Goal: Information Seeking & Learning: Learn about a topic

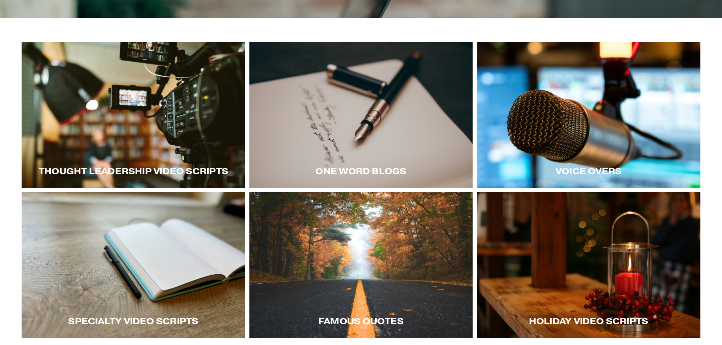
scroll to position [152, 0]
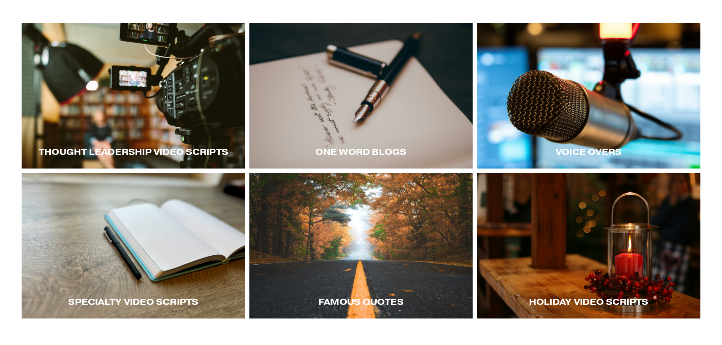
click at [153, 110] on div at bounding box center [134, 96] width 224 height 146
click at [141, 106] on div at bounding box center [134, 96] width 224 height 146
click at [599, 122] on div at bounding box center [589, 96] width 224 height 146
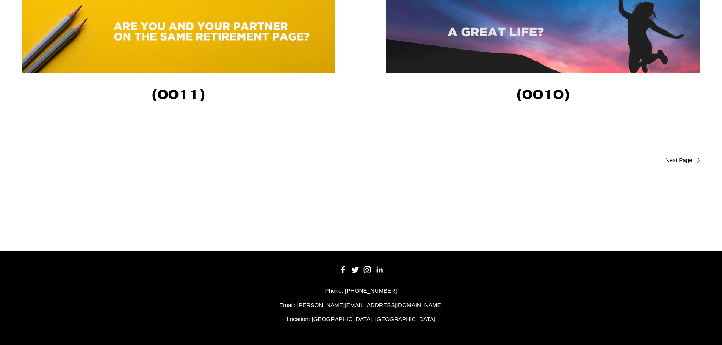
scroll to position [1832, 0]
click at [680, 161] on span "Older Posts" at bounding box center [664, 160] width 57 height 9
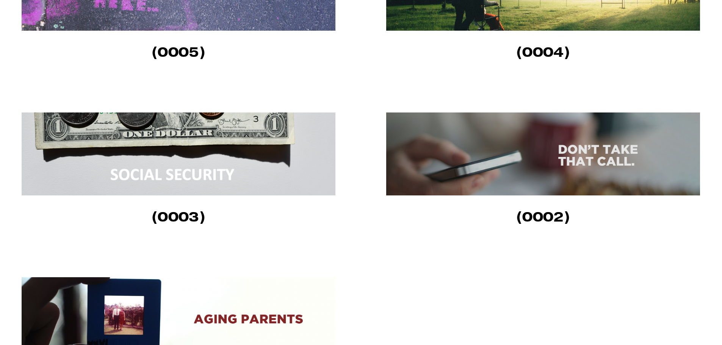
scroll to position [683, 0]
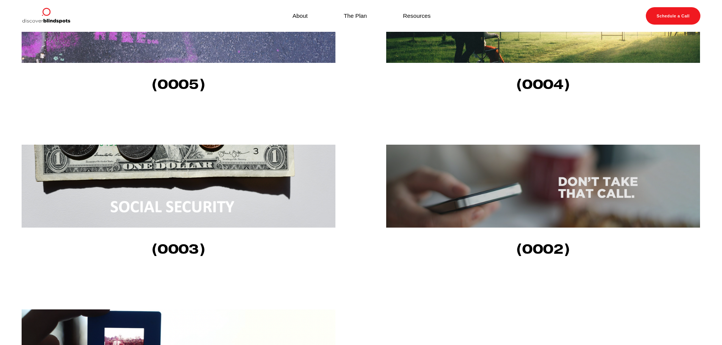
click at [548, 212] on img at bounding box center [543, 186] width 314 height 83
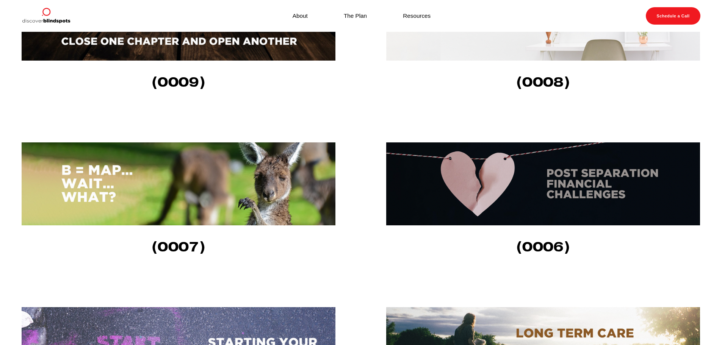
scroll to position [341, 0]
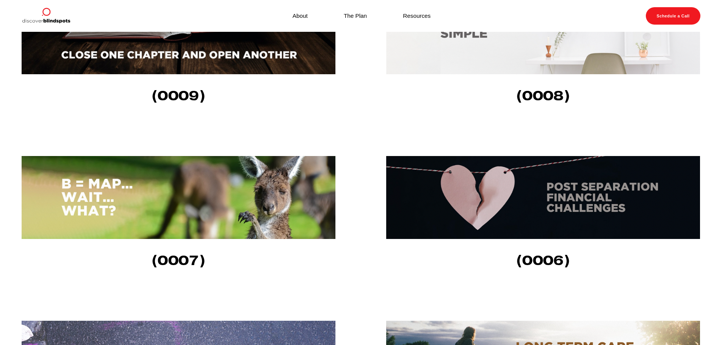
click at [238, 210] on img at bounding box center [179, 197] width 314 height 83
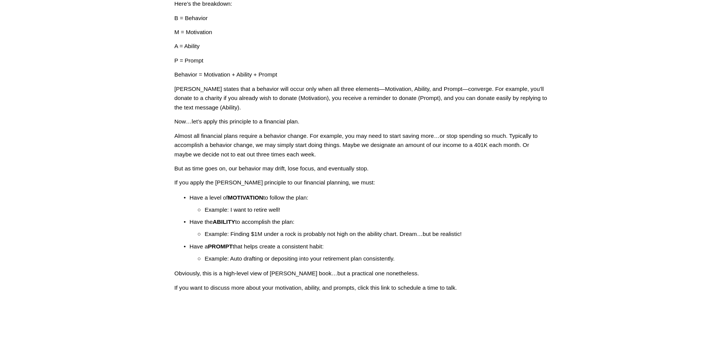
scroll to position [190, 0]
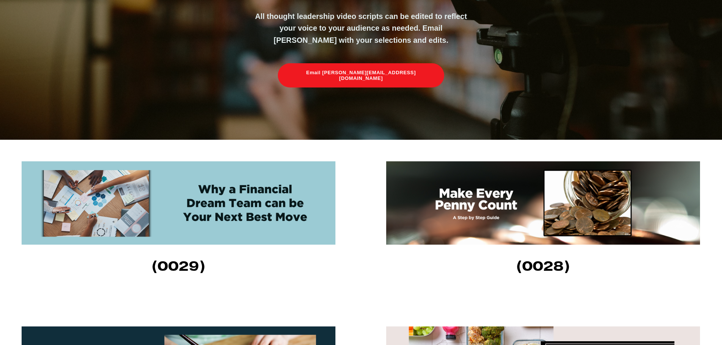
scroll to position [190, 0]
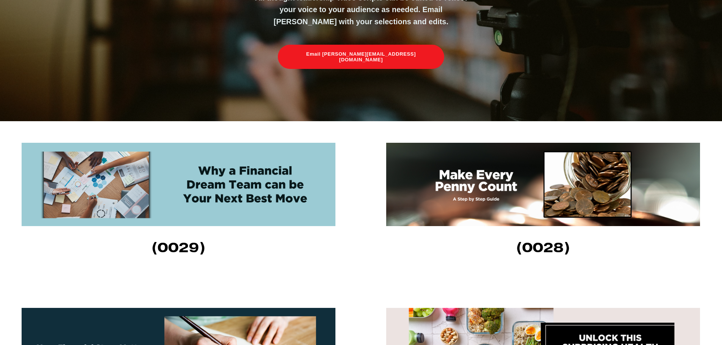
click at [241, 198] on img at bounding box center [179, 184] width 314 height 83
click at [493, 204] on img at bounding box center [543, 184] width 314 height 83
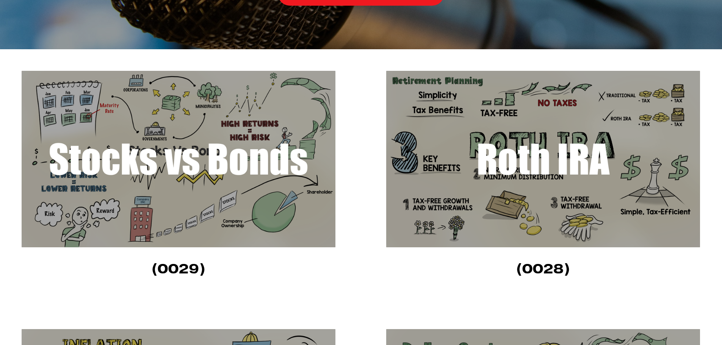
scroll to position [190, 0]
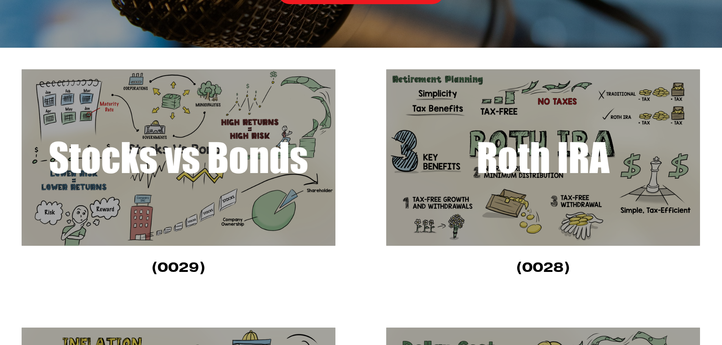
click at [172, 179] on img at bounding box center [179, 157] width 314 height 177
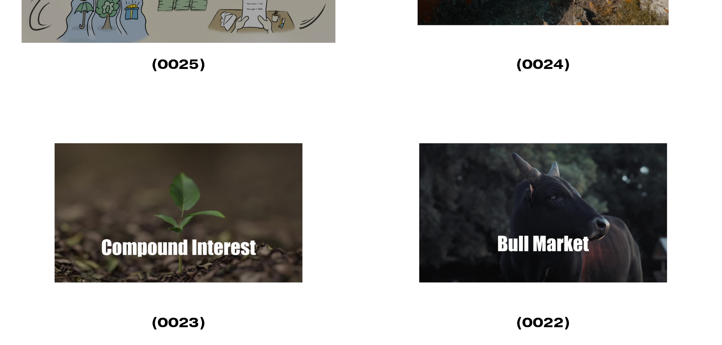
scroll to position [948, 0]
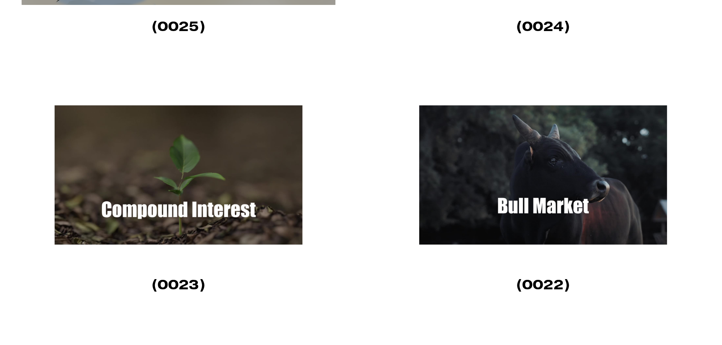
click at [202, 208] on img at bounding box center [179, 175] width 314 height 177
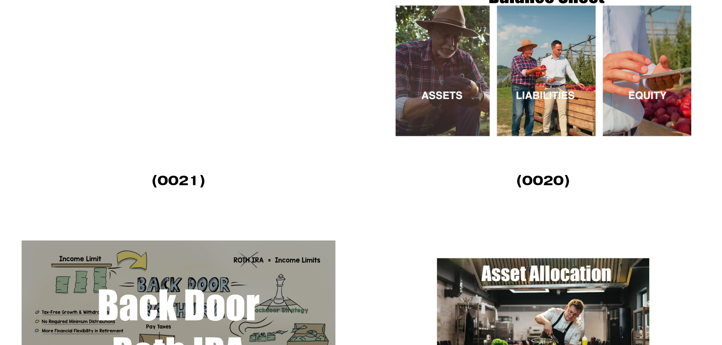
scroll to position [1327, 0]
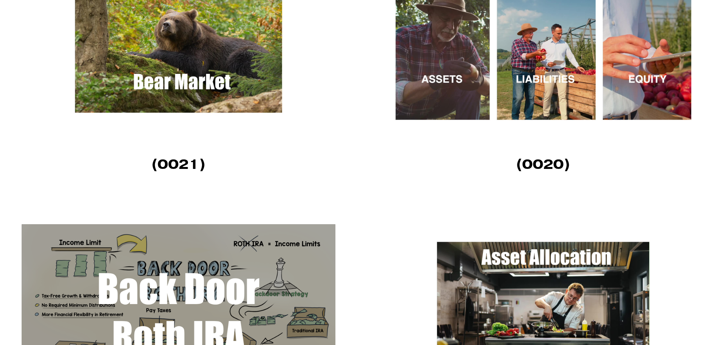
click at [530, 98] on img at bounding box center [543, 54] width 314 height 177
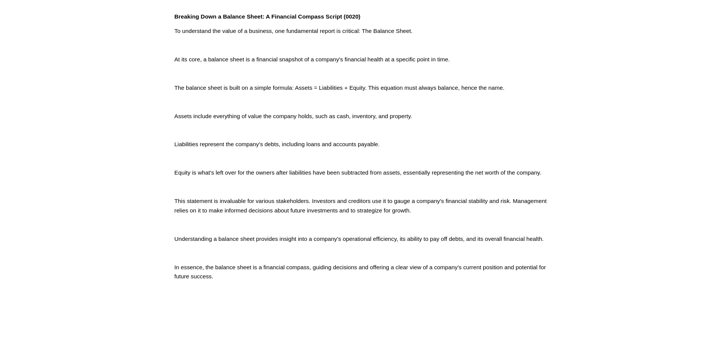
scroll to position [412, 0]
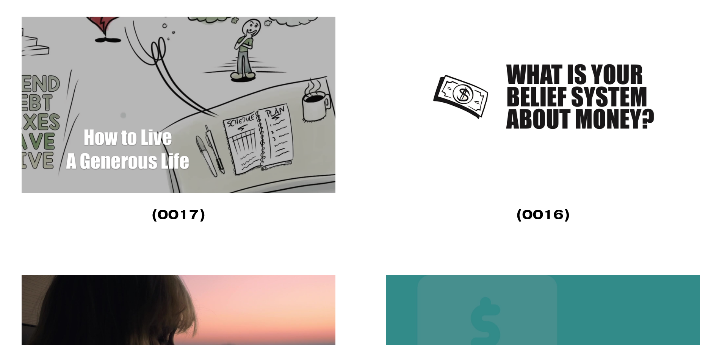
scroll to position [1858, 0]
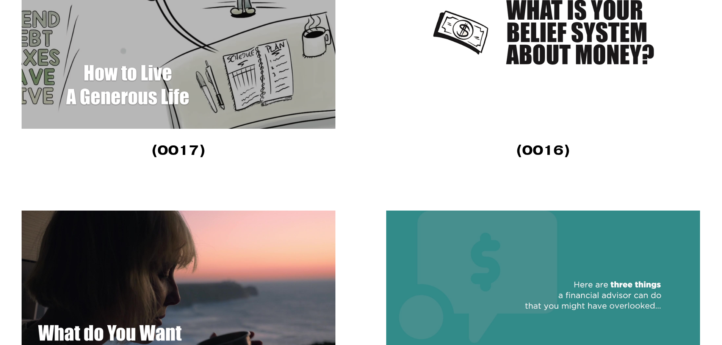
click at [536, 45] on img at bounding box center [543, 40] width 314 height 177
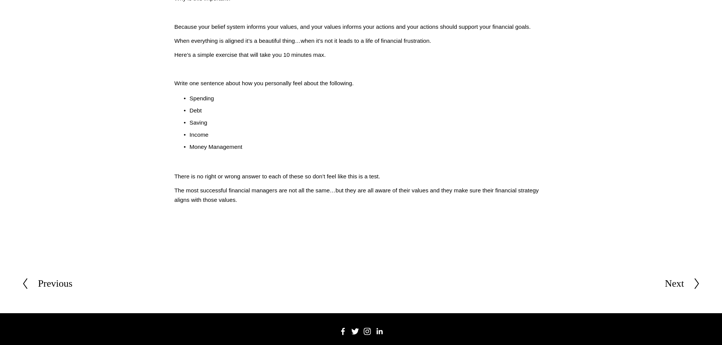
scroll to position [379, 0]
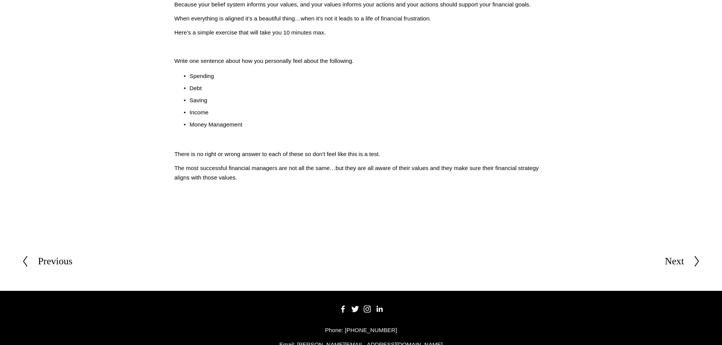
click at [683, 261] on div "Next" at bounding box center [674, 262] width 19 height 16
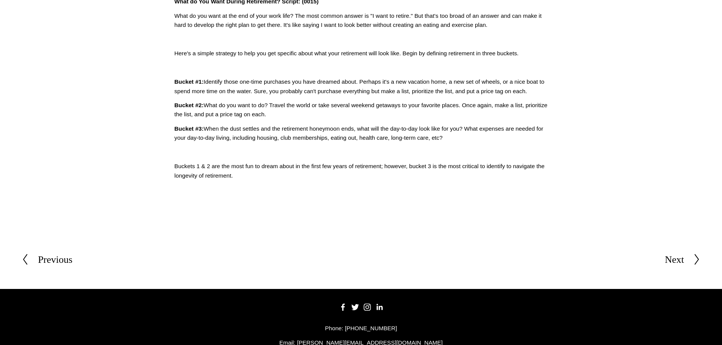
scroll to position [326, 0]
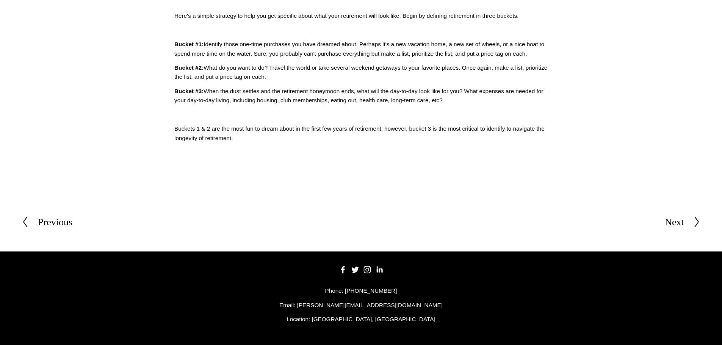
click at [680, 219] on div "Next" at bounding box center [674, 223] width 19 height 16
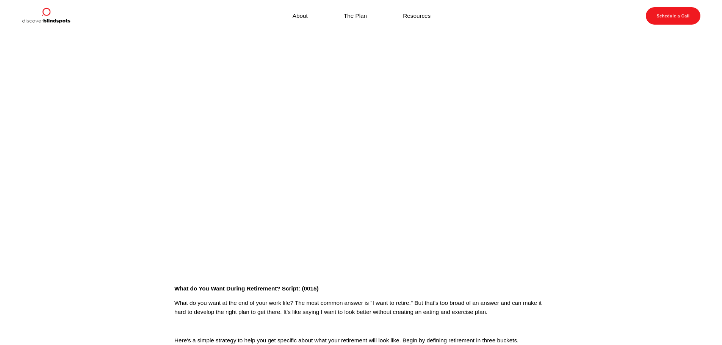
scroll to position [326, 0]
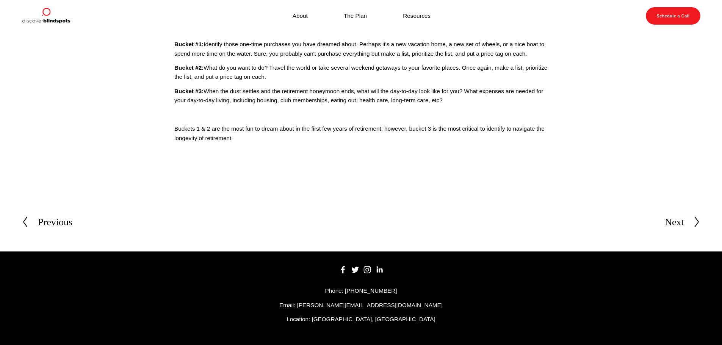
click at [673, 221] on div "Next" at bounding box center [674, 223] width 19 height 16
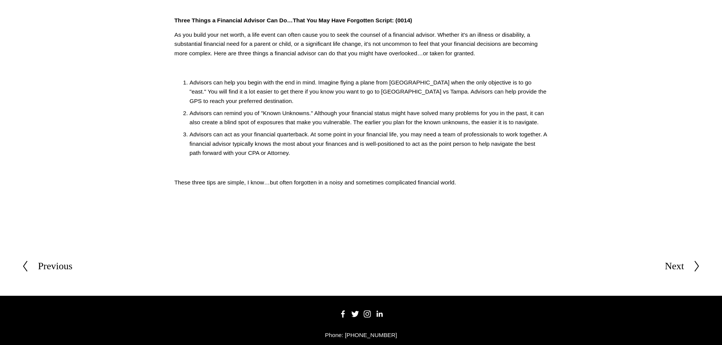
scroll to position [303, 0]
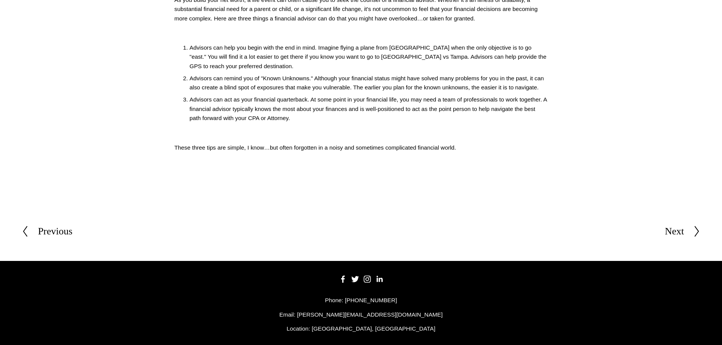
click at [667, 232] on div "Next" at bounding box center [674, 232] width 19 height 16
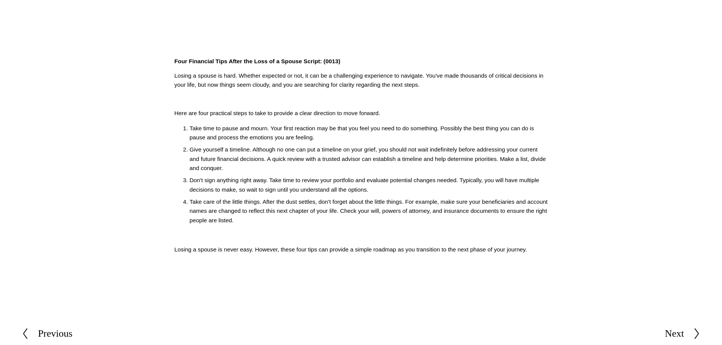
scroll to position [265, 0]
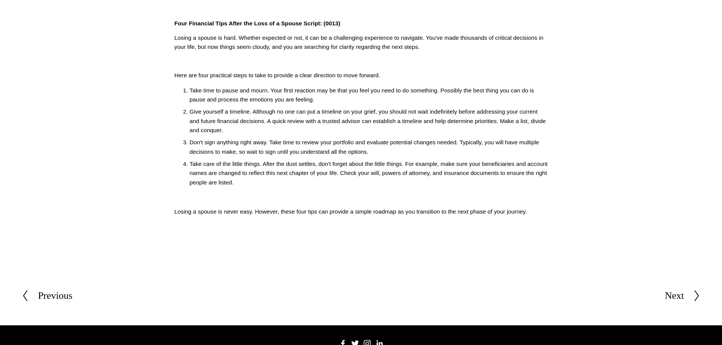
click at [682, 296] on div "Next" at bounding box center [674, 296] width 19 height 16
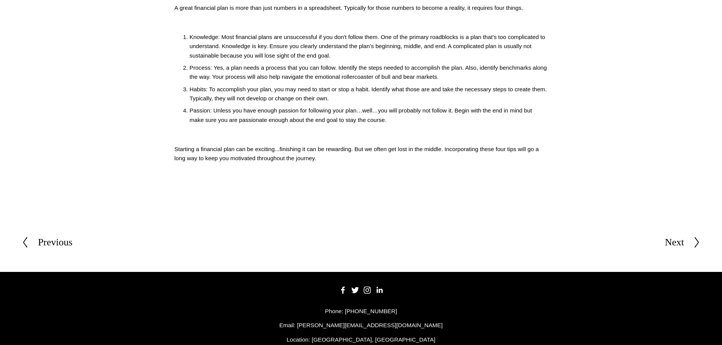
scroll to position [303, 0]
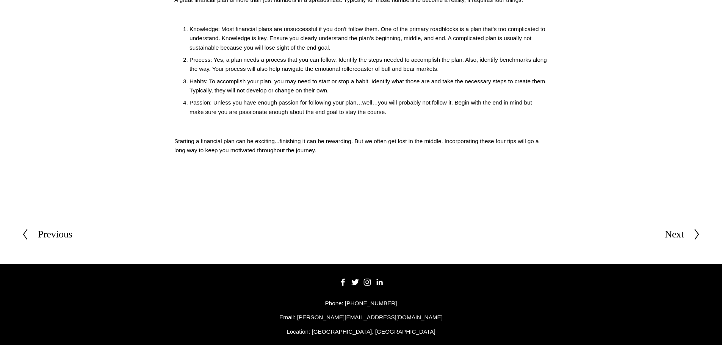
click at [676, 234] on div "Next" at bounding box center [674, 235] width 19 height 16
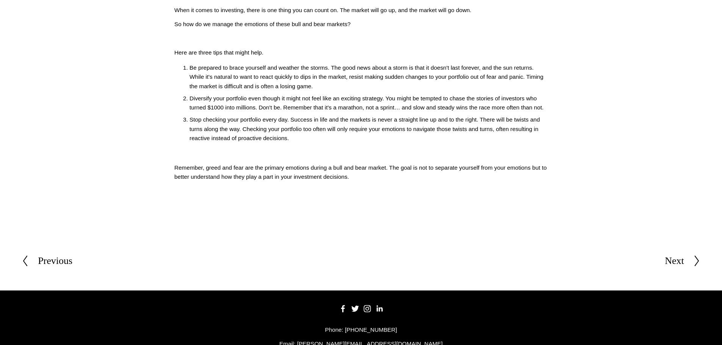
scroll to position [303, 0]
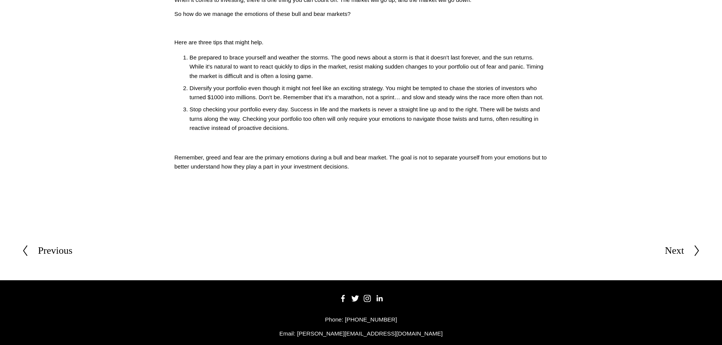
click at [675, 251] on div "Next" at bounding box center [674, 251] width 19 height 16
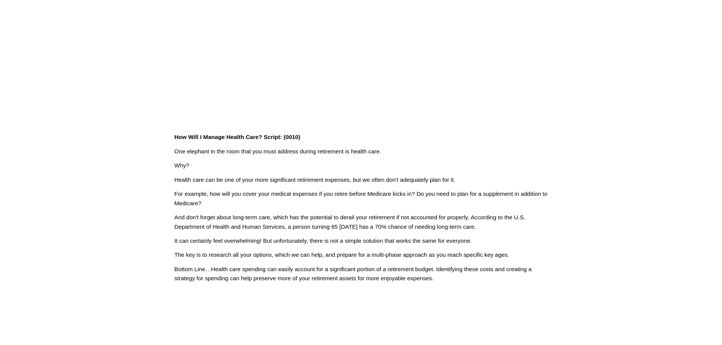
scroll to position [190, 0]
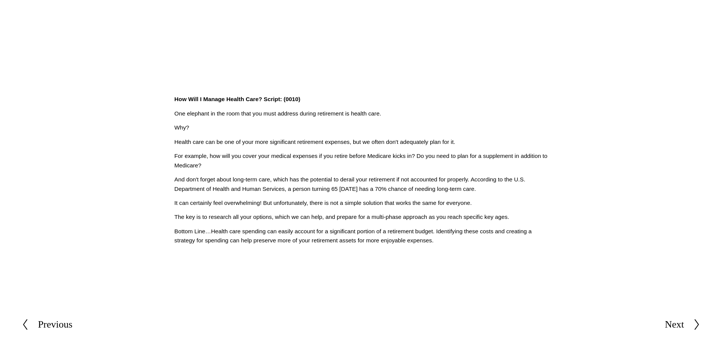
click at [676, 328] on div "Next" at bounding box center [674, 325] width 19 height 16
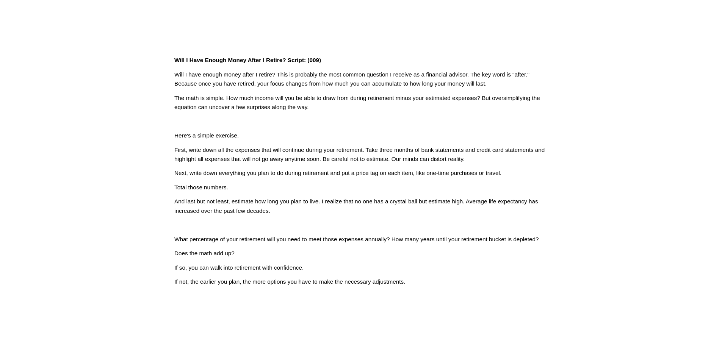
scroll to position [303, 0]
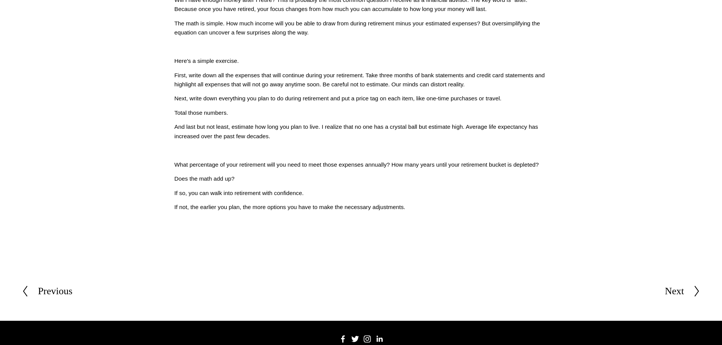
click at [673, 295] on div "Next" at bounding box center [674, 292] width 19 height 16
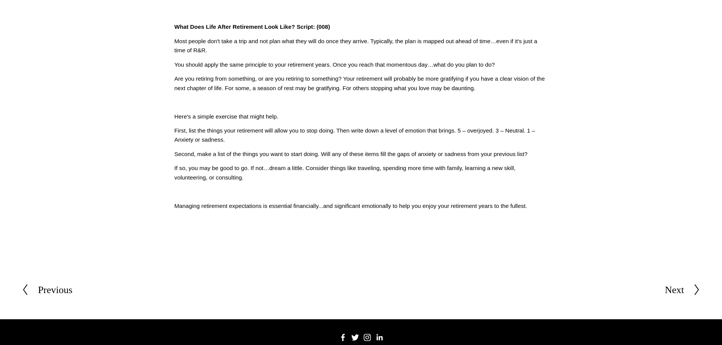
scroll to position [303, 0]
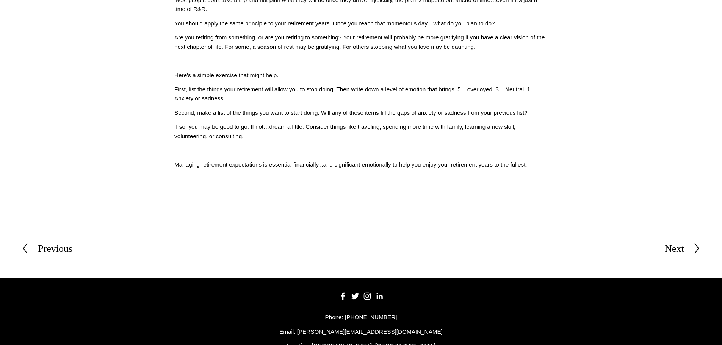
click at [675, 249] on div "Next" at bounding box center [674, 249] width 19 height 16
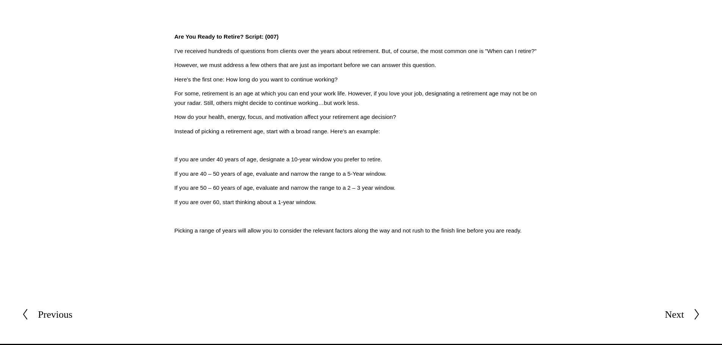
scroll to position [265, 0]
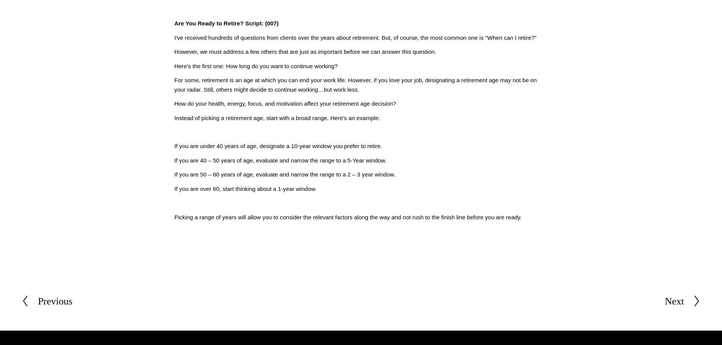
click at [680, 303] on div "Next" at bounding box center [674, 302] width 19 height 16
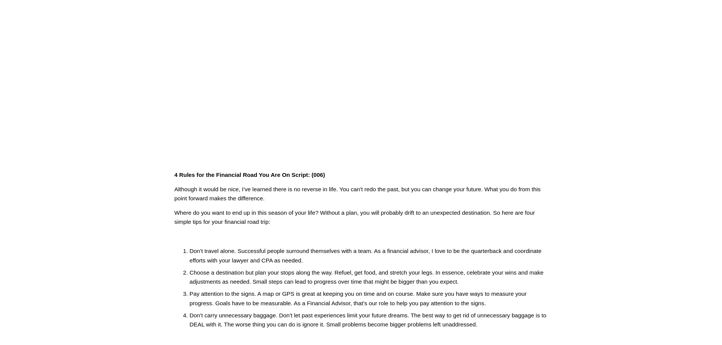
scroll to position [152, 0]
